Goal: Task Accomplishment & Management: Manage account settings

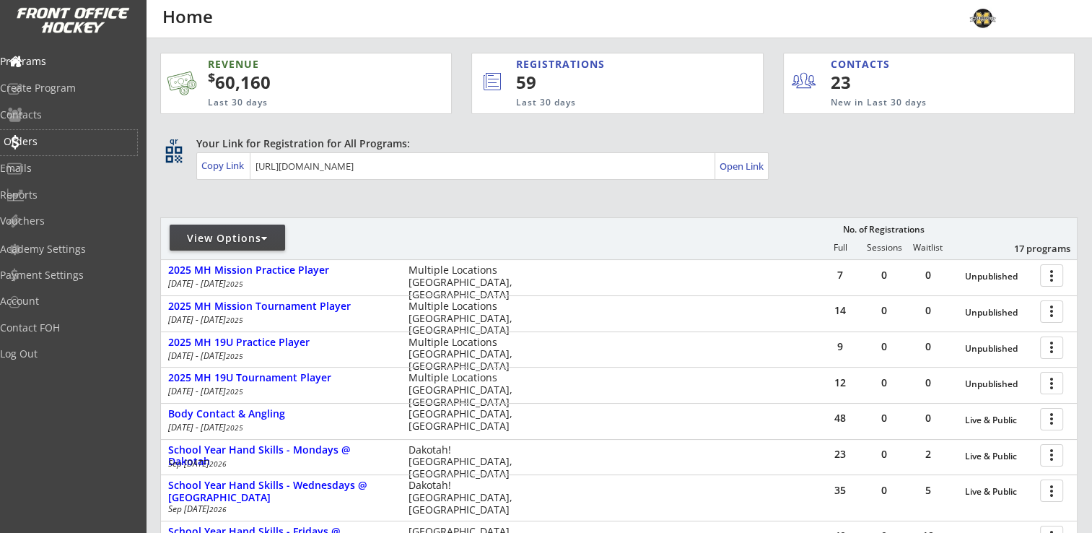
click at [41, 140] on div "Orders" at bounding box center [69, 141] width 130 height 10
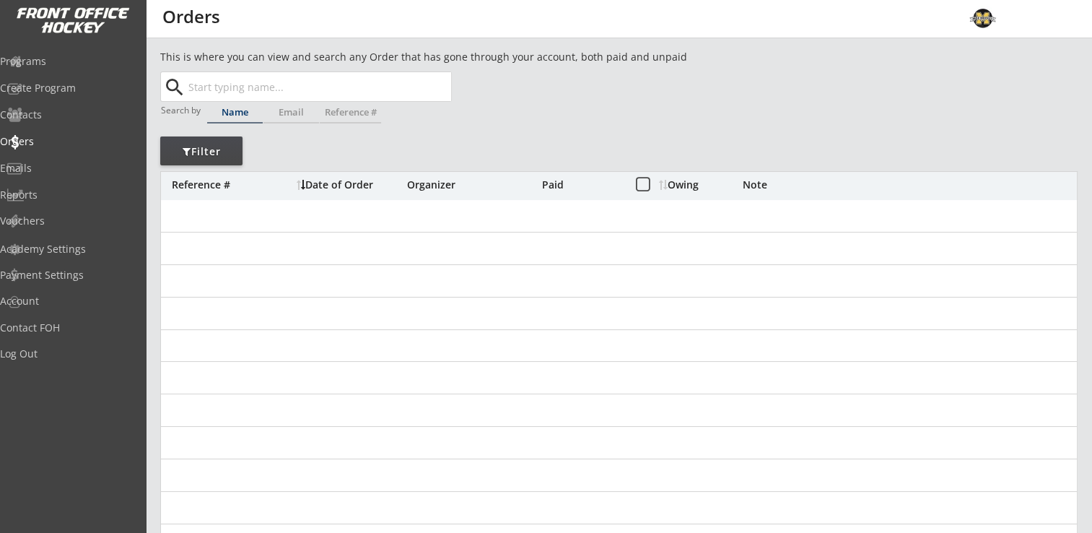
click at [299, 91] on input "text" at bounding box center [318, 86] width 266 height 29
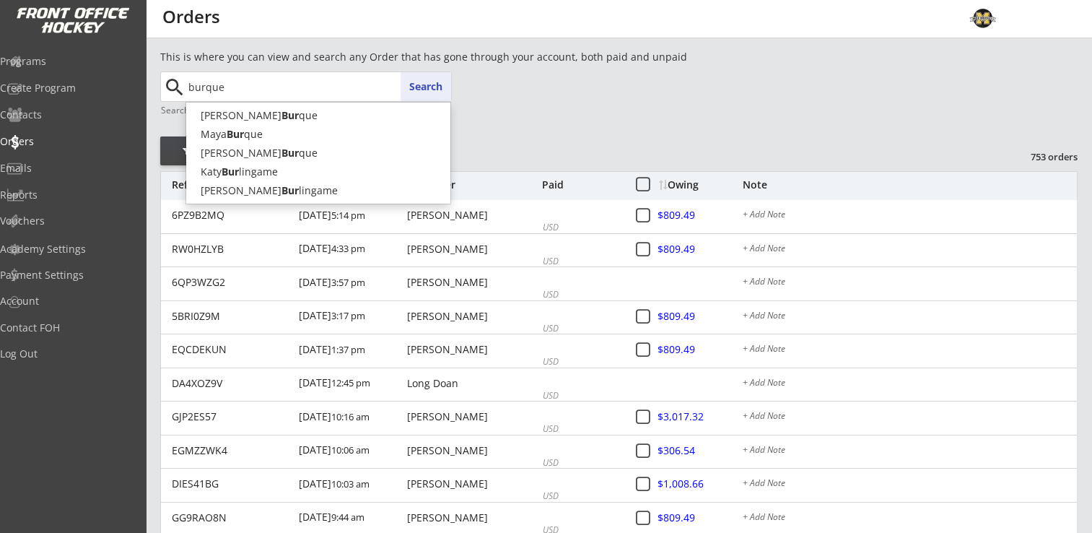
type input "burque"
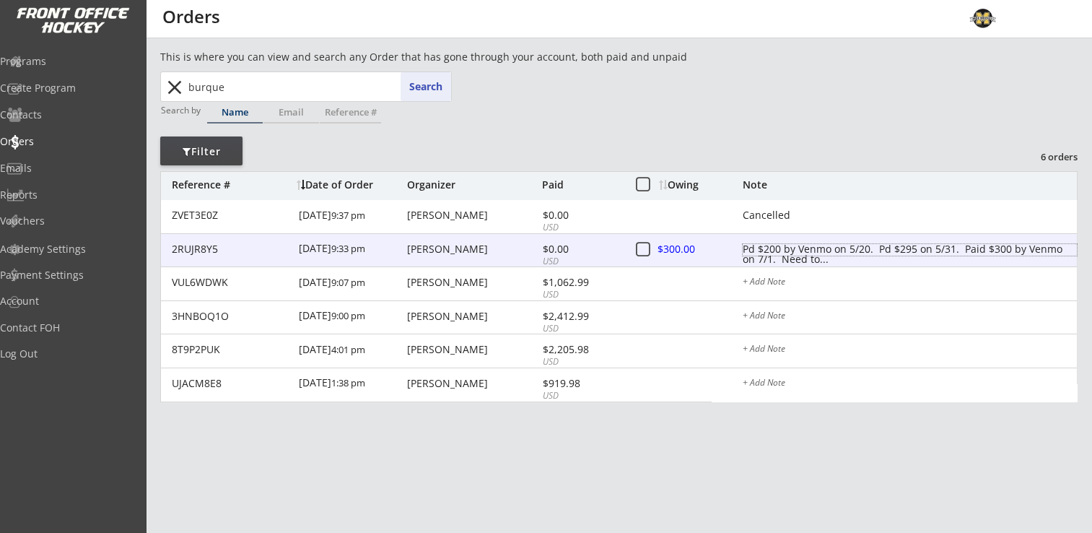
click at [768, 255] on div "Pd $200 by Venmo on 5/20. Pd $295 on 5/31. Paid $300 by Venmo on 7/1. Need to..." at bounding box center [909, 250] width 334 height 12
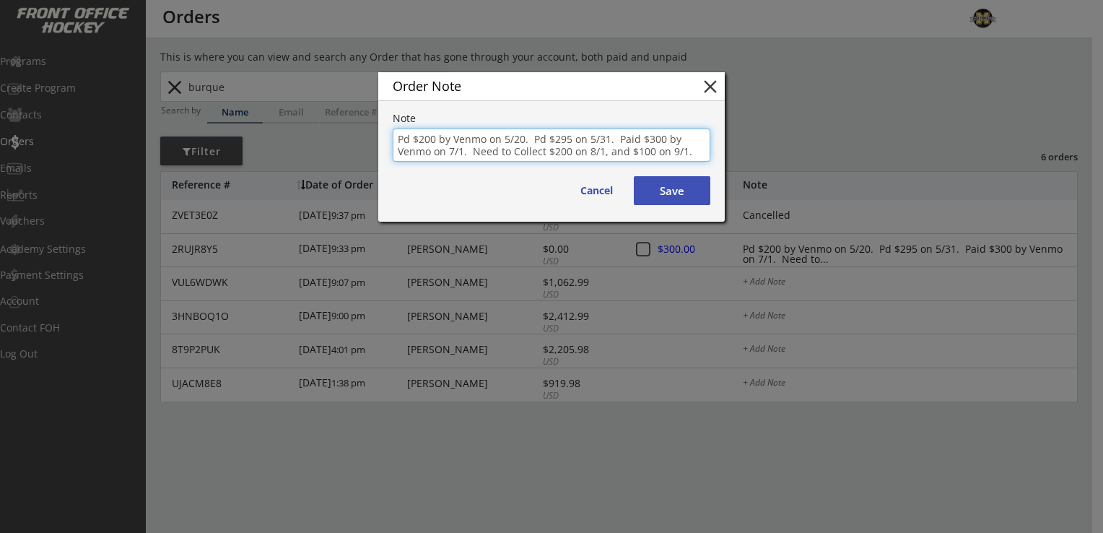
drag, startPoint x: 471, startPoint y: 152, endPoint x: 685, endPoint y: 152, distance: 214.3
click at [685, 152] on textarea "Pd $200 by Venmo on 5/20. Pd $295 on 5/31. Paid $300 by Venmo on 7/1. Need to C…" at bounding box center [551, 144] width 317 height 33
type textarea "Pd $200 by Venmo on 5/20. Pd $295 on 5/31. Paid $300 by Venmo on 7/1. Pd $300 o…"
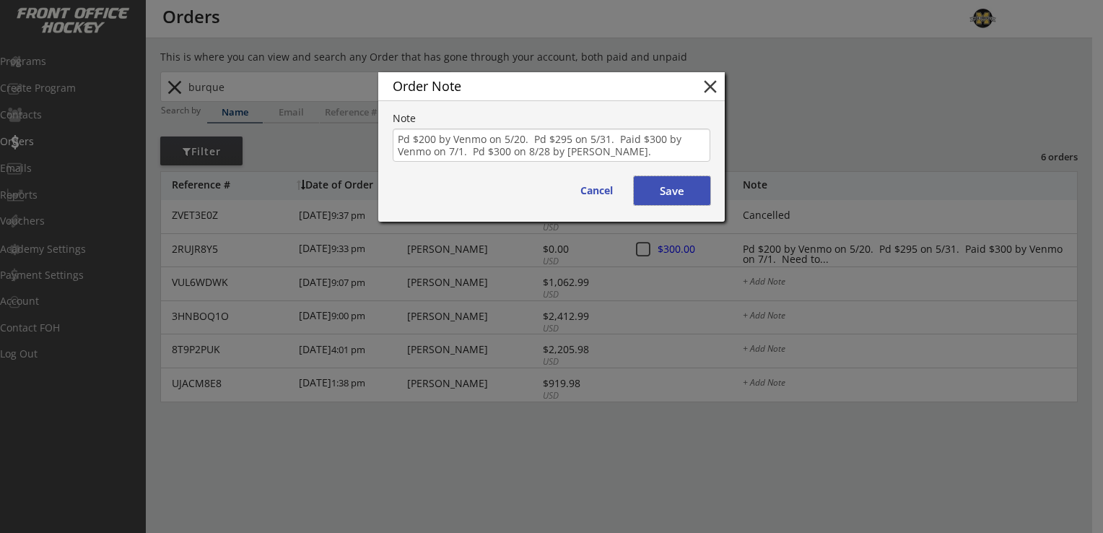
click at [680, 179] on button "Save" at bounding box center [672, 190] width 76 height 29
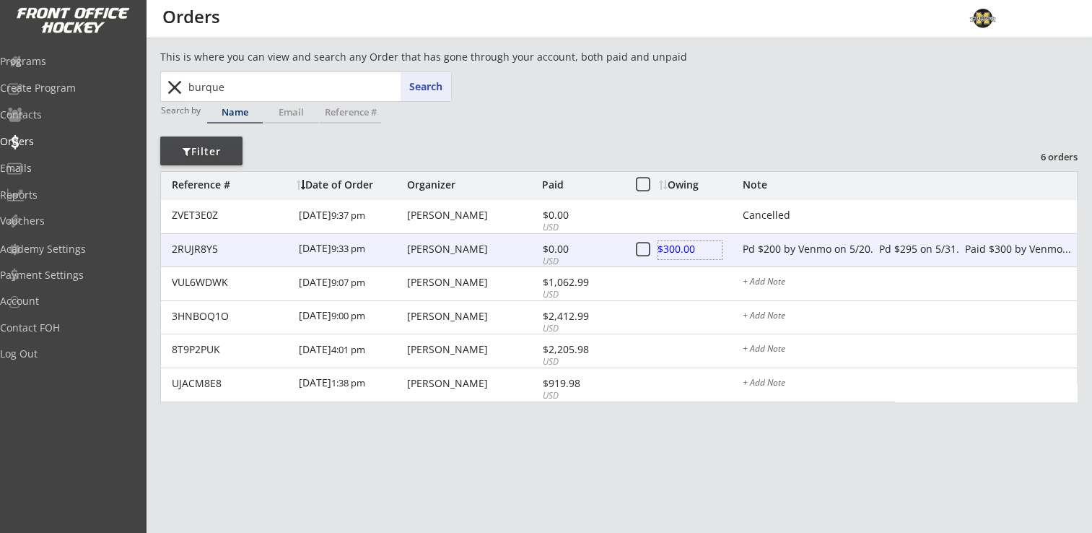
click at [667, 250] on div at bounding box center [689, 250] width 63 height 18
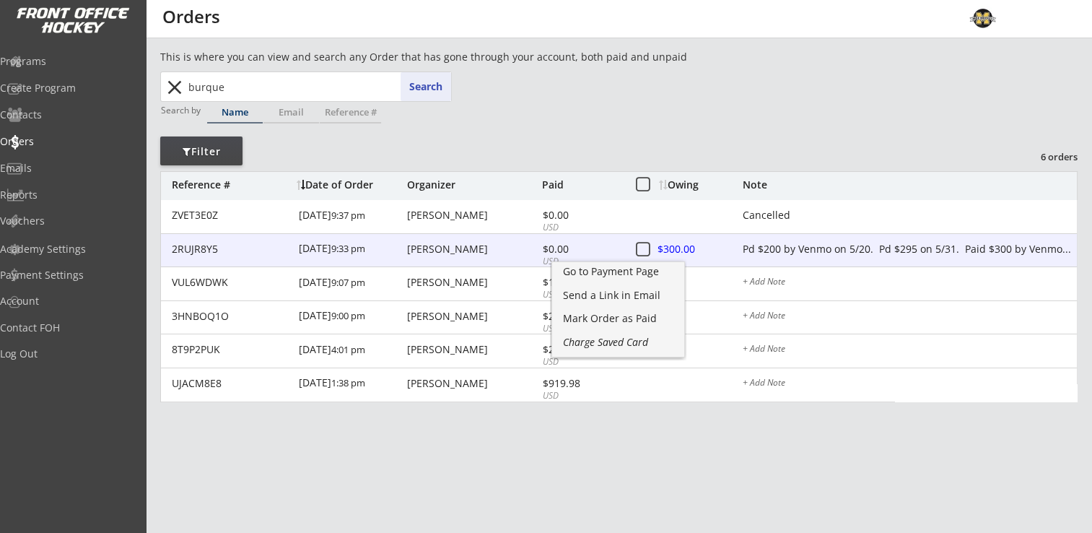
click at [455, 252] on div "Lindsay Burque" at bounding box center [472, 249] width 131 height 10
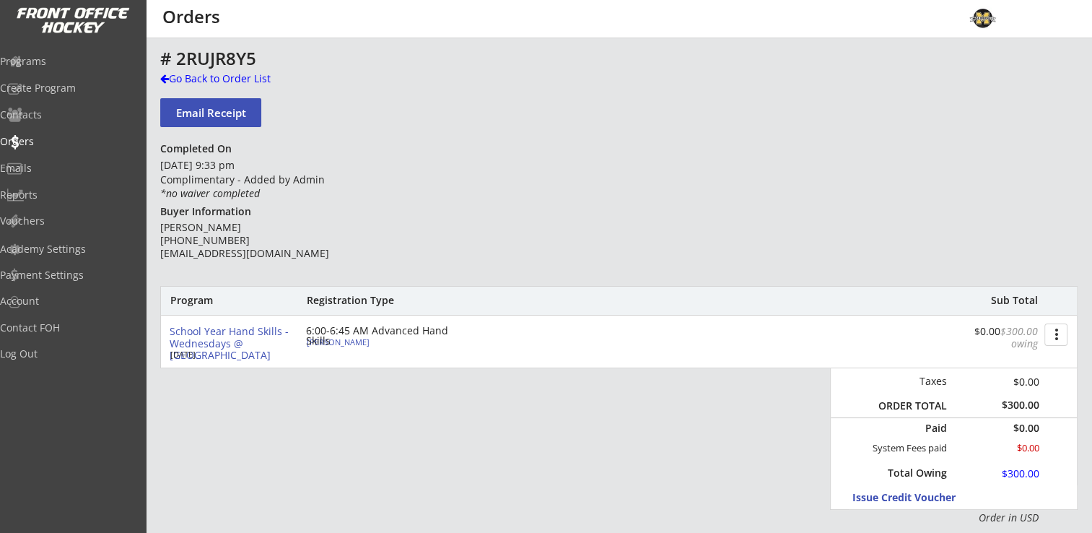
click at [1062, 338] on button "more_vert" at bounding box center [1055, 334] width 23 height 22
click at [1012, 357] on div "Change Owing" at bounding box center [1001, 361] width 103 height 10
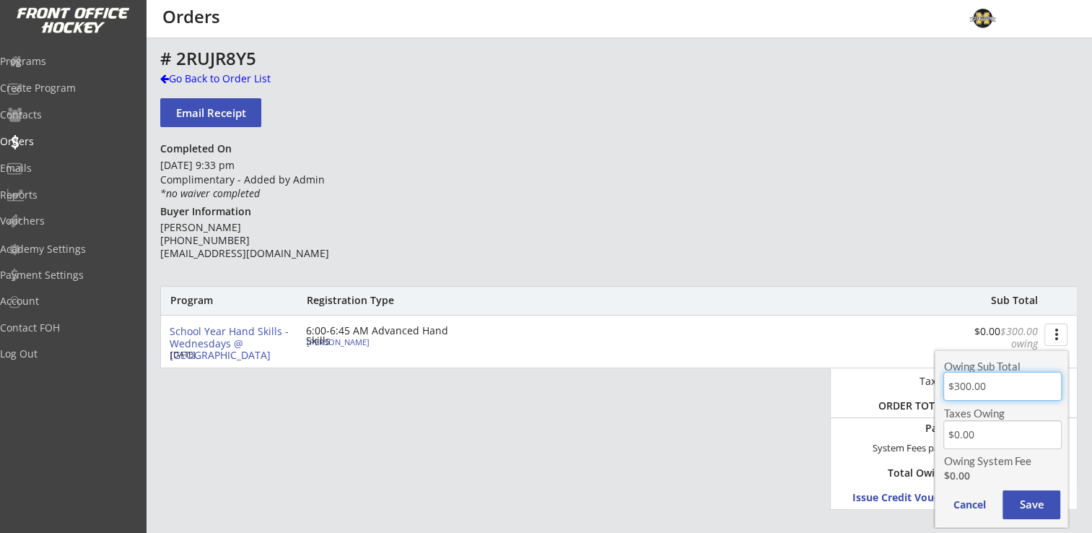
drag, startPoint x: 1009, startPoint y: 382, endPoint x: 913, endPoint y: 386, distance: 96.8
click at [913, 386] on body "REVENUE $ 60,160 Last 30 days REGISTRATIONS 59 Last 30 days CONTACTS 23 New in …" at bounding box center [546, 266] width 1092 height 533
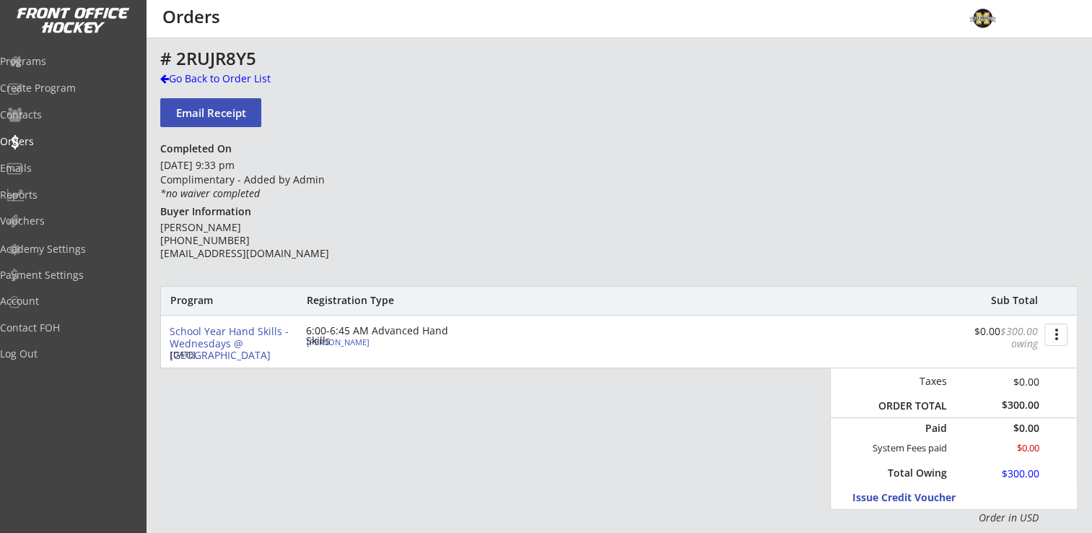
click at [1060, 328] on button "more_vert" at bounding box center [1055, 334] width 23 height 22
click at [1012, 361] on div "Change Owing" at bounding box center [1001, 361] width 103 height 10
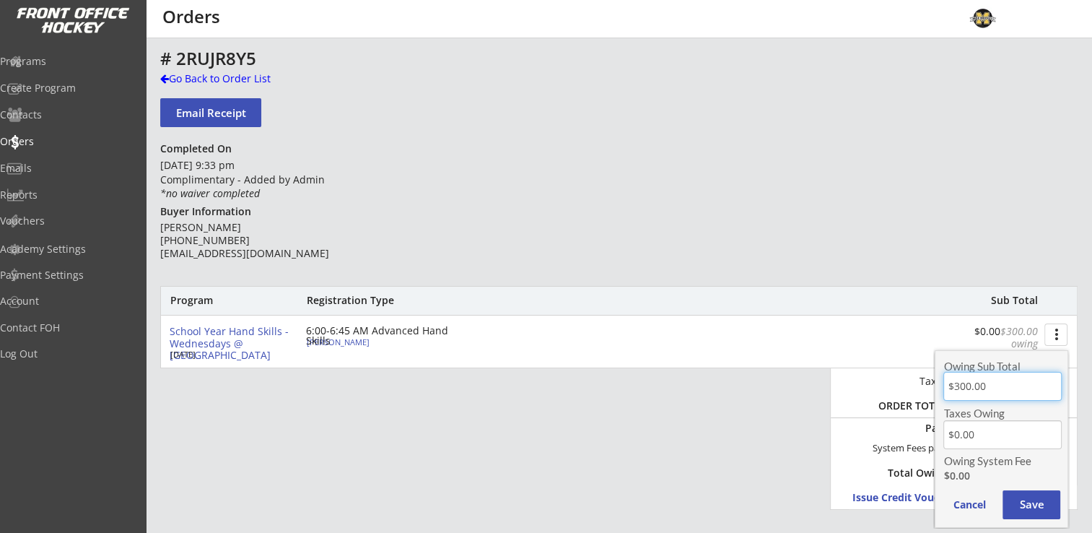
drag, startPoint x: 978, startPoint y: 385, endPoint x: 964, endPoint y: 387, distance: 14.5
click at [964, 387] on input "input" at bounding box center [1002, 386] width 118 height 29
type input "$0.00"
click at [1047, 501] on button "Save" at bounding box center [1031, 504] width 58 height 29
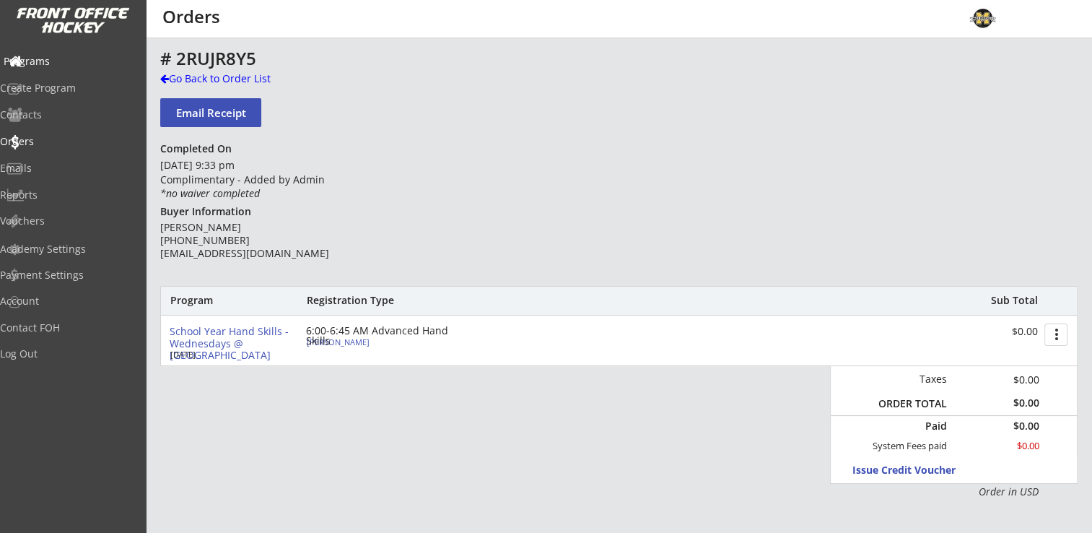
click at [52, 61] on div "Programs" at bounding box center [69, 61] width 130 height 10
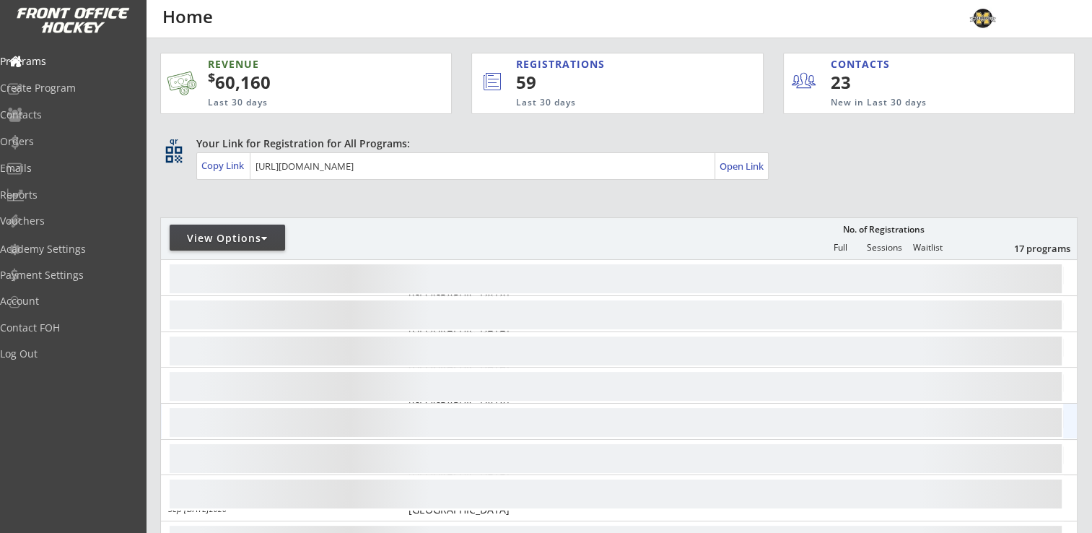
scroll to position [216, 0]
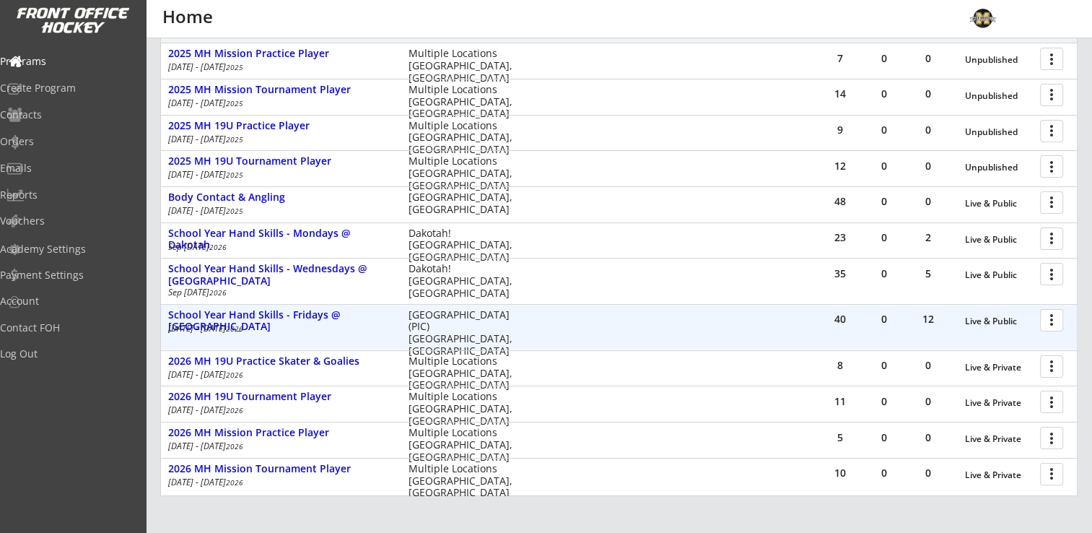
click at [928, 318] on div "12" at bounding box center [927, 319] width 43 height 10
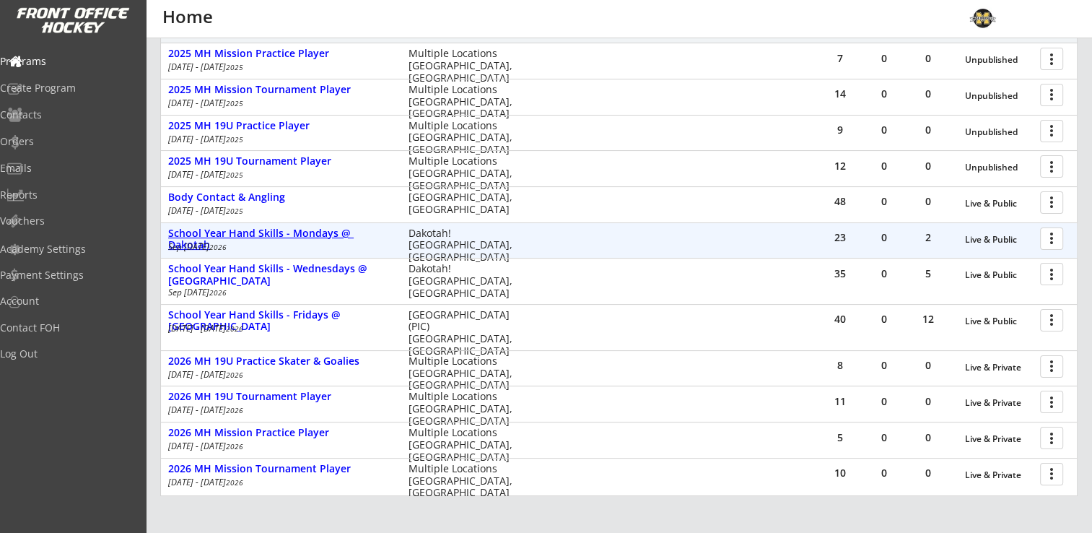
click at [349, 233] on div "School Year Hand Skills - Mondays @ Dakotah" at bounding box center [280, 239] width 225 height 25
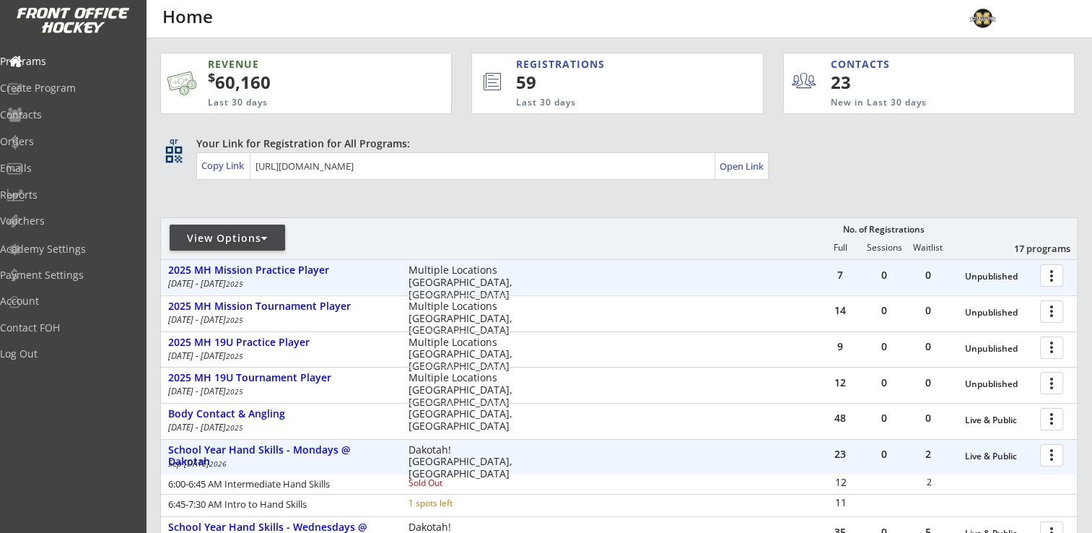
scroll to position [72, 0]
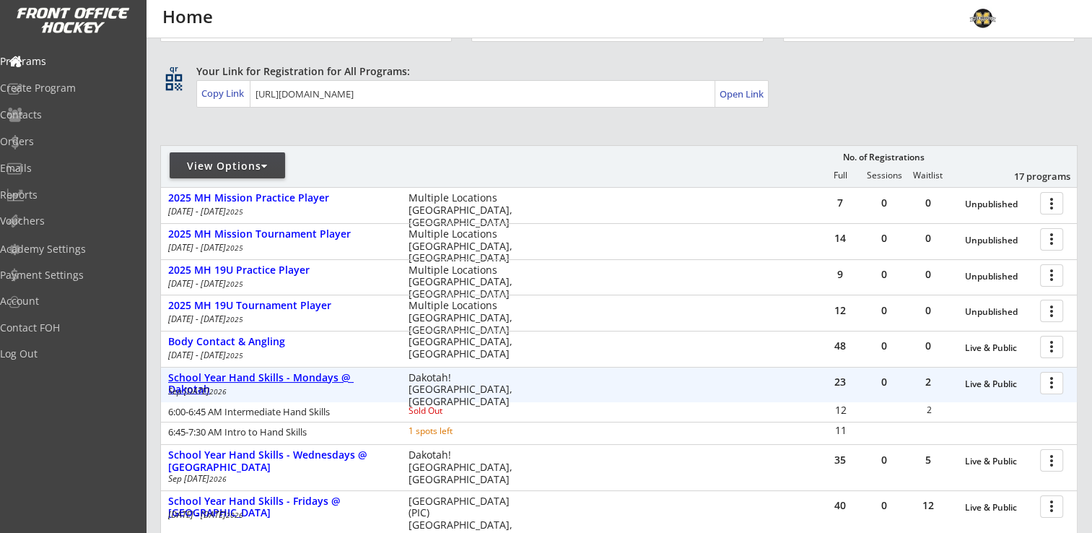
click at [286, 379] on div "School Year Hand Skills - Mondays @ Dakotah" at bounding box center [280, 384] width 225 height 25
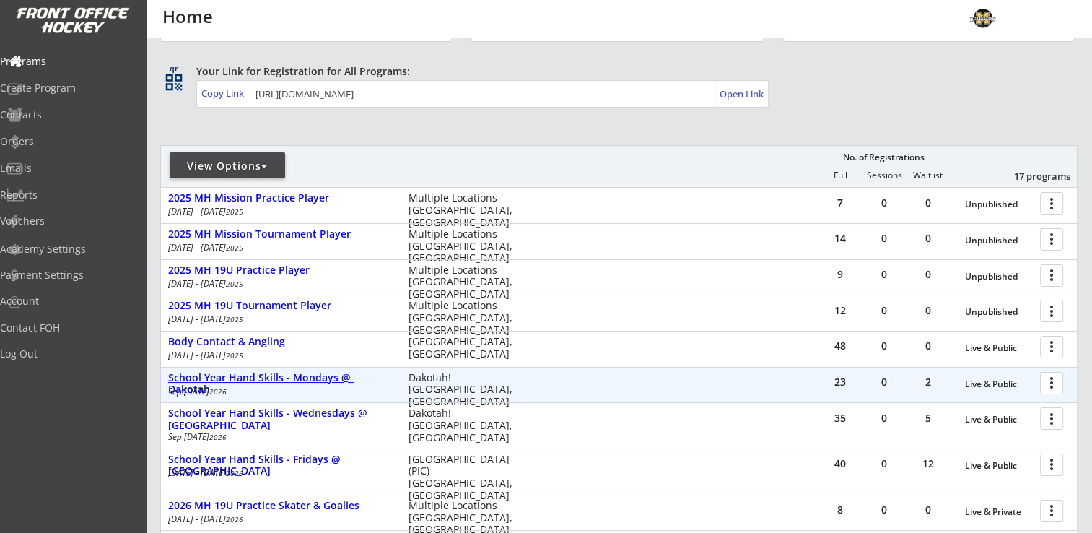
click at [324, 373] on div "School Year Hand Skills - Mondays @ Dakotah" at bounding box center [280, 384] width 225 height 25
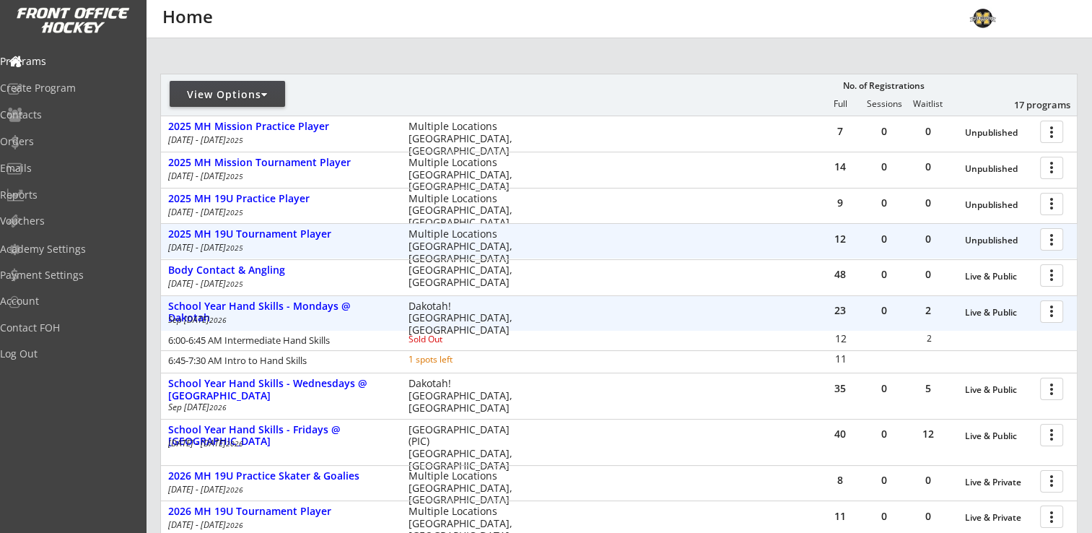
scroll to position [144, 0]
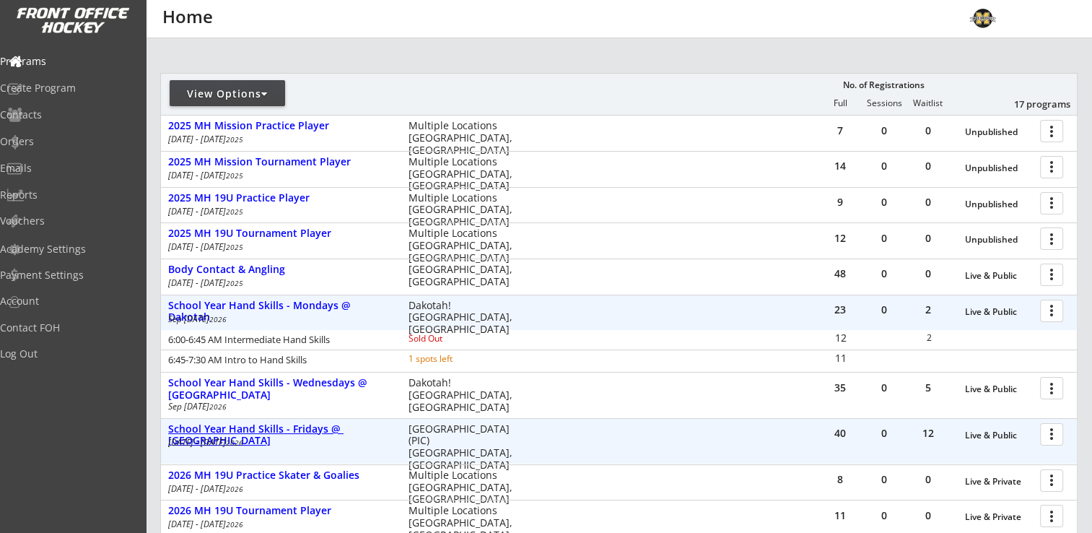
click at [308, 431] on div "School Year Hand Skills - Fridays @ Plymouth" at bounding box center [280, 435] width 225 height 25
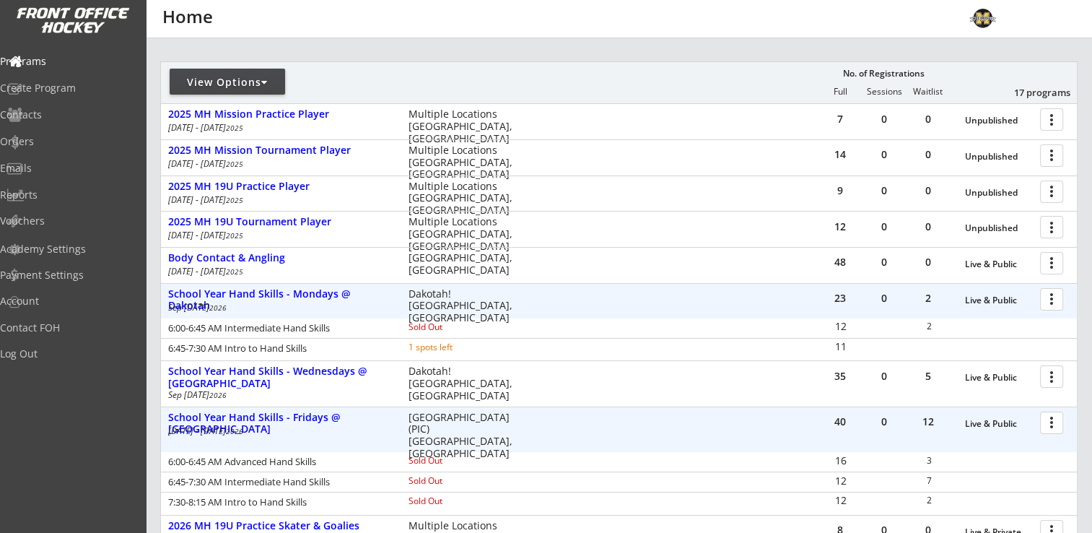
scroll to position [289, 0]
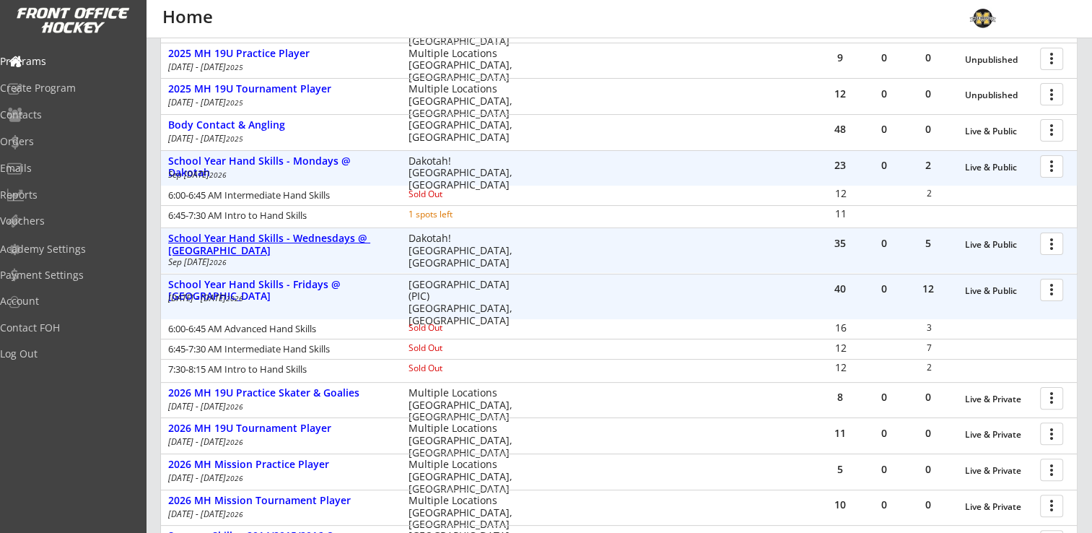
click at [317, 244] on div "School Year Hand Skills - Wednesdays @ Dakotah" at bounding box center [280, 244] width 225 height 25
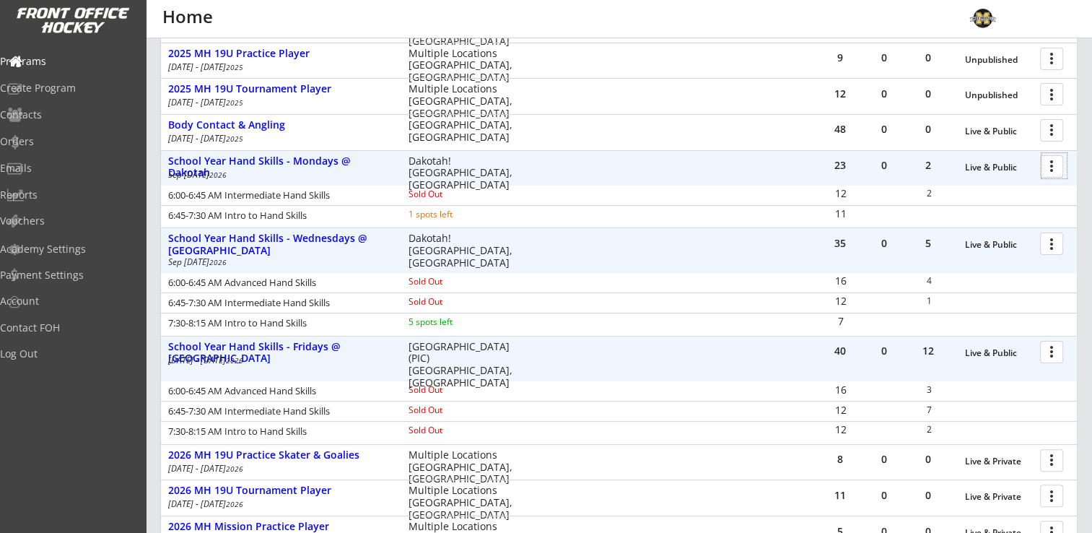
click at [1049, 167] on div at bounding box center [1053, 165] width 25 height 25
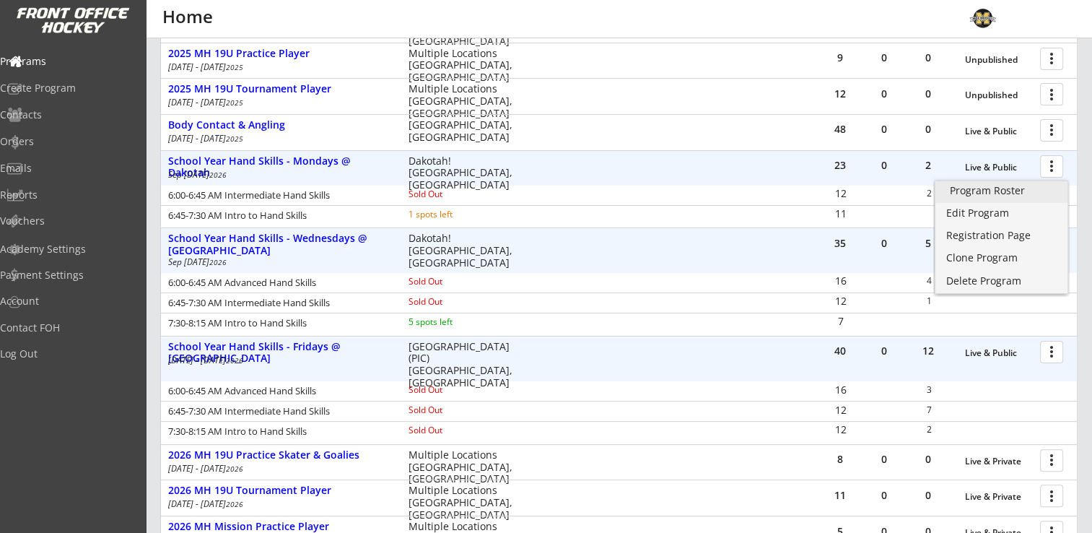
click at [1007, 192] on div "Program Roster" at bounding box center [1001, 190] width 103 height 10
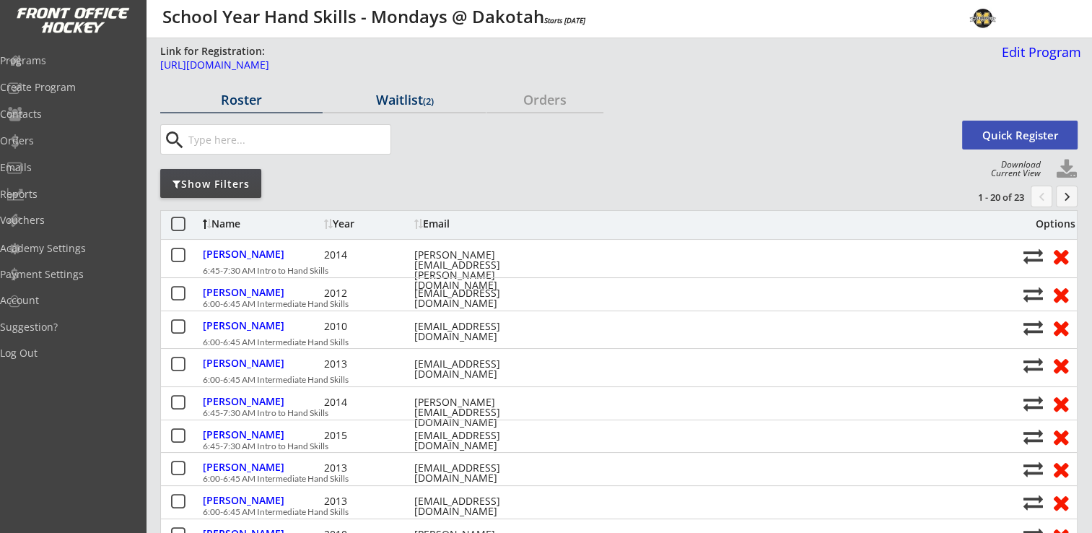
click at [413, 100] on div "Waitlist (2)" at bounding box center [404, 99] width 162 height 13
